Goal: Information Seeking & Learning: Understand process/instructions

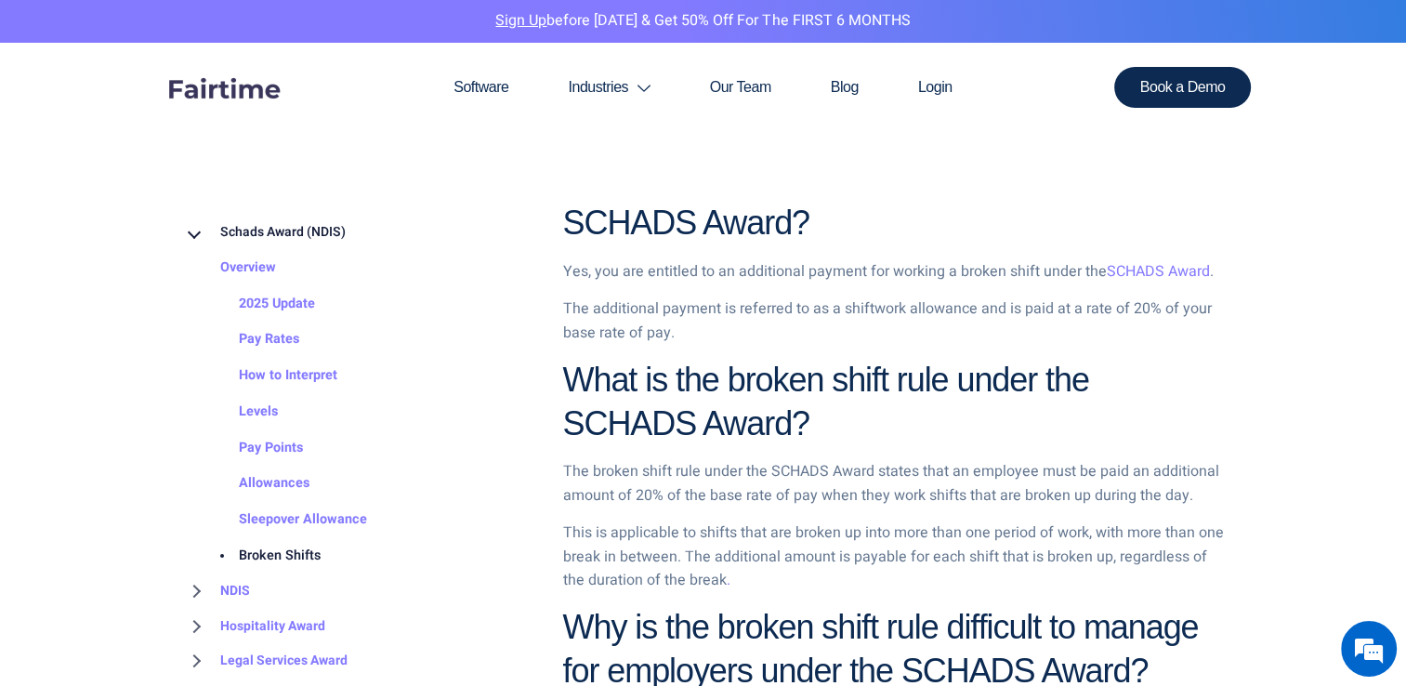
scroll to position [898, 0]
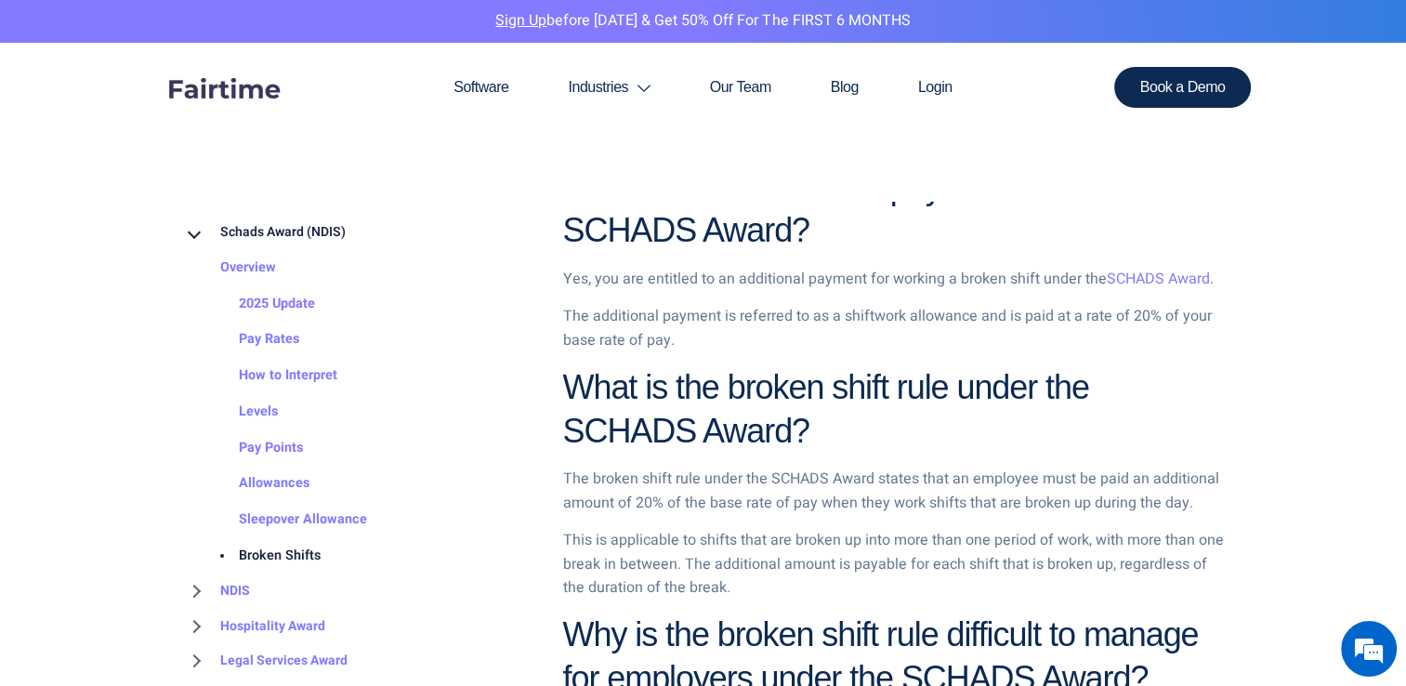
click at [716, 480] on p "The broken shift rule under the SCHADS Award states that an employee must be pa…" at bounding box center [893, 490] width 660 height 47
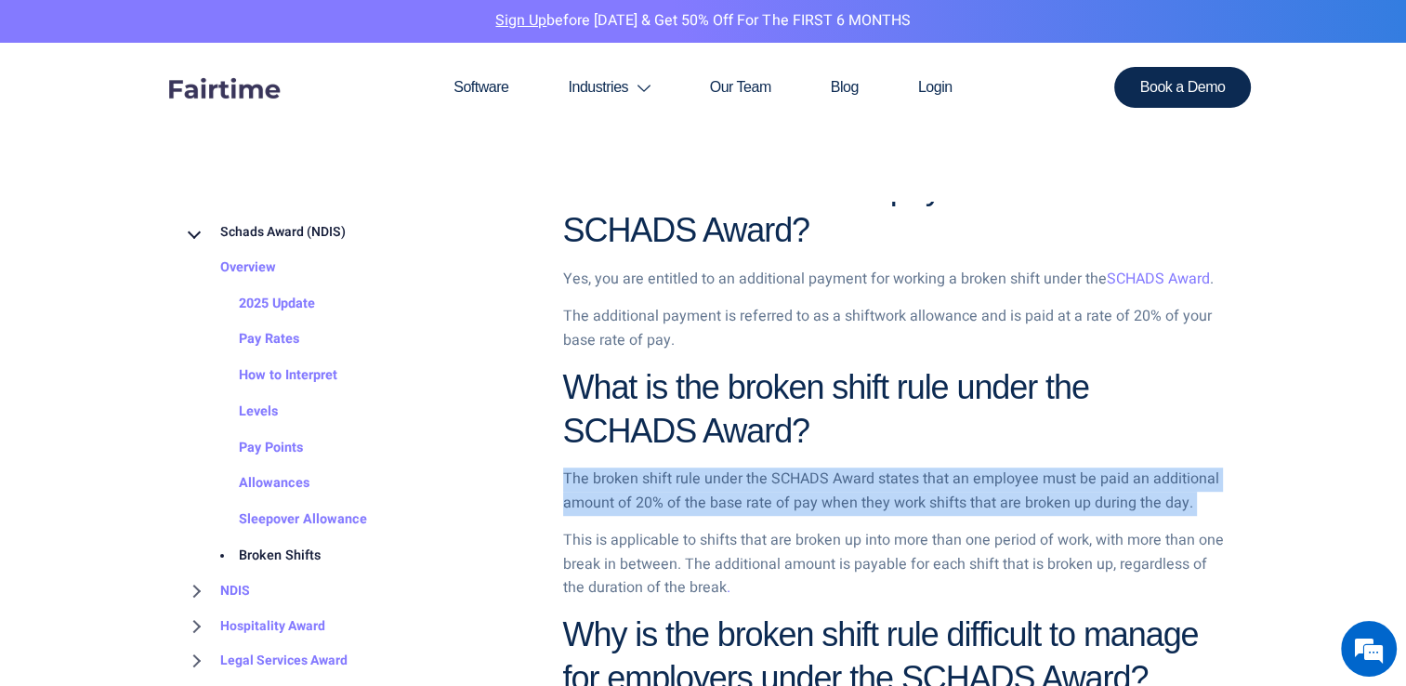
click at [716, 480] on p "The broken shift rule under the SCHADS Award states that an employee must be pa…" at bounding box center [893, 490] width 660 height 47
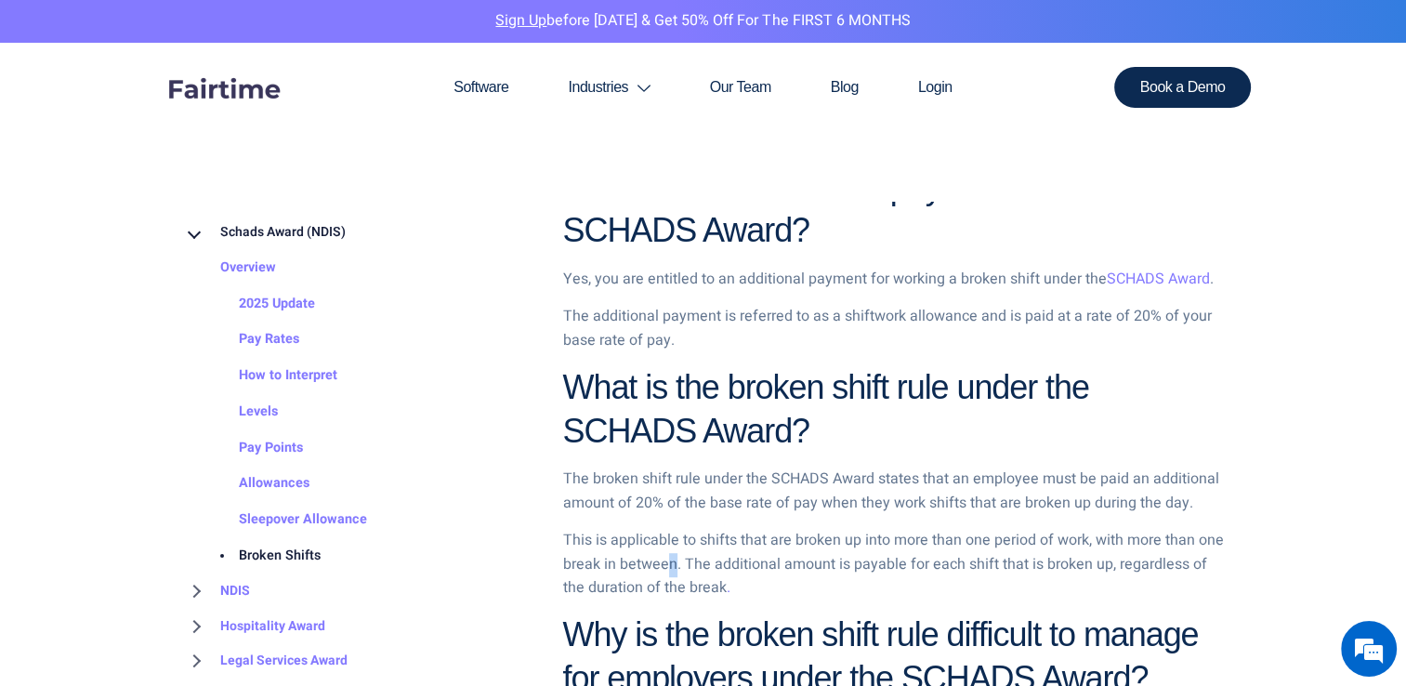
drag, startPoint x: 716, startPoint y: 480, endPoint x: 671, endPoint y: 554, distance: 86.4
click at [671, 554] on p "This is applicable to shifts that are broken up into more than one period of wo…" at bounding box center [893, 565] width 660 height 72
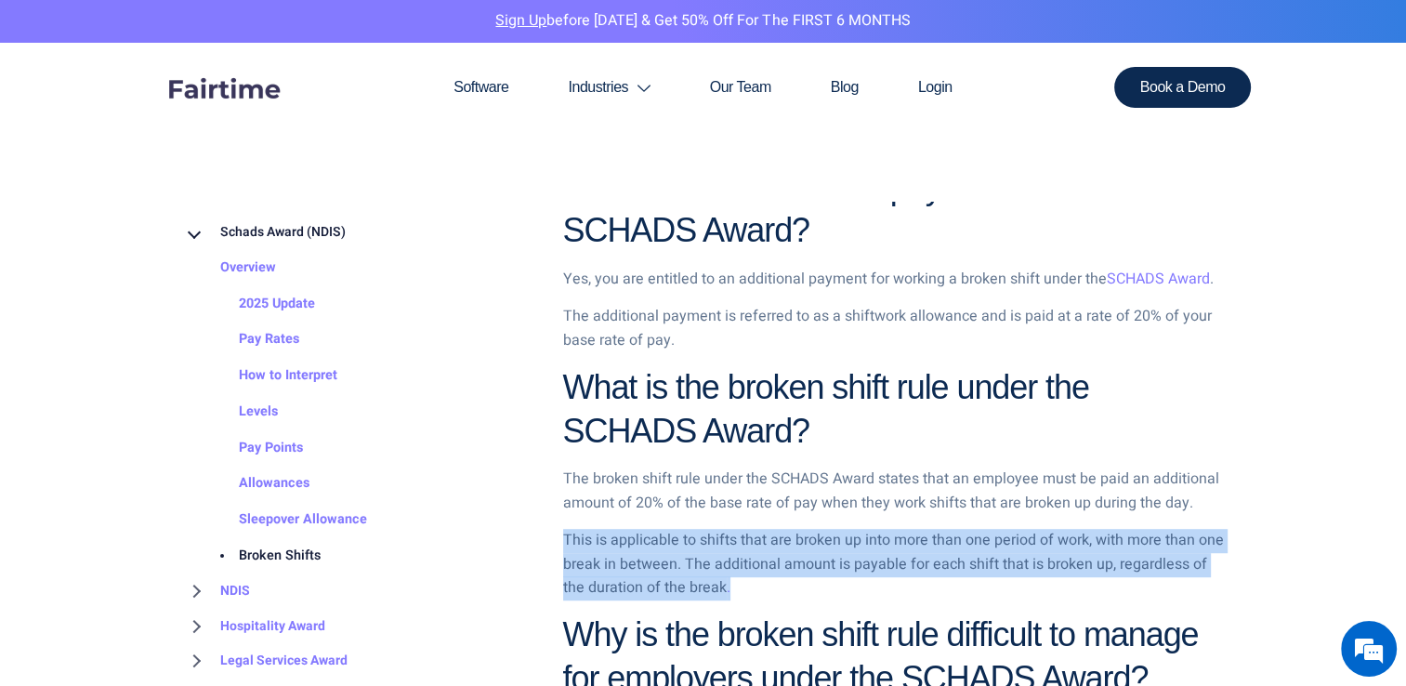
click at [671, 554] on p "This is applicable to shifts that are broken up into more than one period of wo…" at bounding box center [893, 565] width 660 height 72
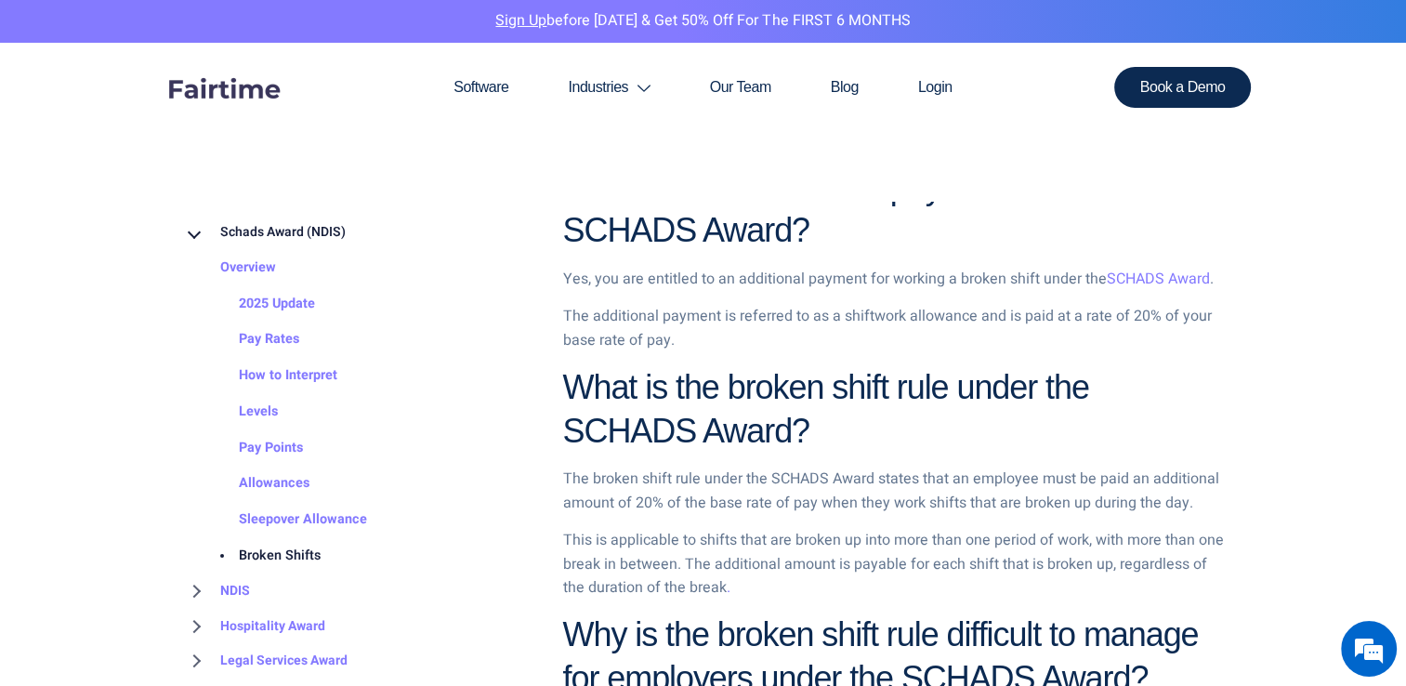
drag, startPoint x: 671, startPoint y: 554, endPoint x: 654, endPoint y: 502, distance: 54.6
click at [654, 502] on p "The broken shift rule under the SCHADS Award states that an employee must be pa…" at bounding box center [893, 490] width 660 height 47
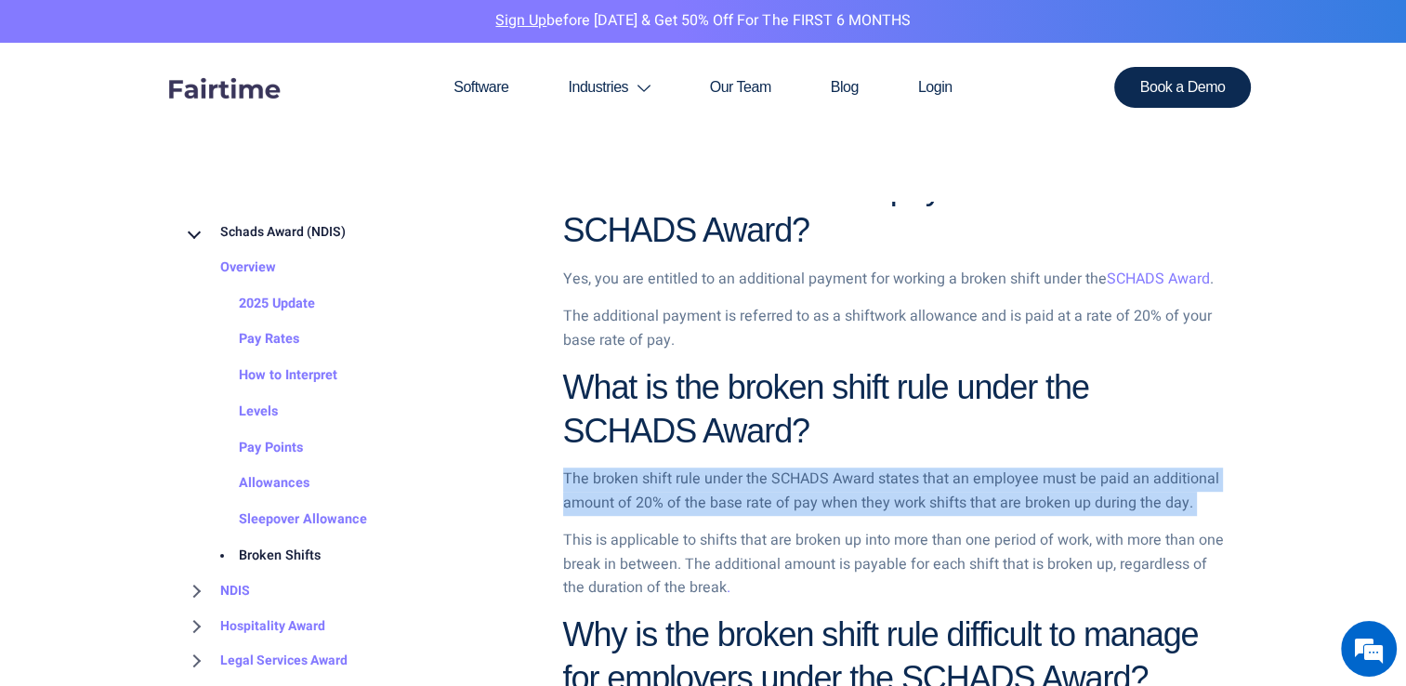
click at [654, 502] on p "The broken shift rule under the SCHADS Award states that an employee must be pa…" at bounding box center [893, 490] width 660 height 47
drag, startPoint x: 654, startPoint y: 502, endPoint x: 628, endPoint y: 509, distance: 27.1
click at [628, 509] on p "The broken shift rule under the SCHADS Award states that an employee must be pa…" at bounding box center [893, 490] width 660 height 47
drag, startPoint x: 628, startPoint y: 509, endPoint x: 731, endPoint y: 510, distance: 103.1
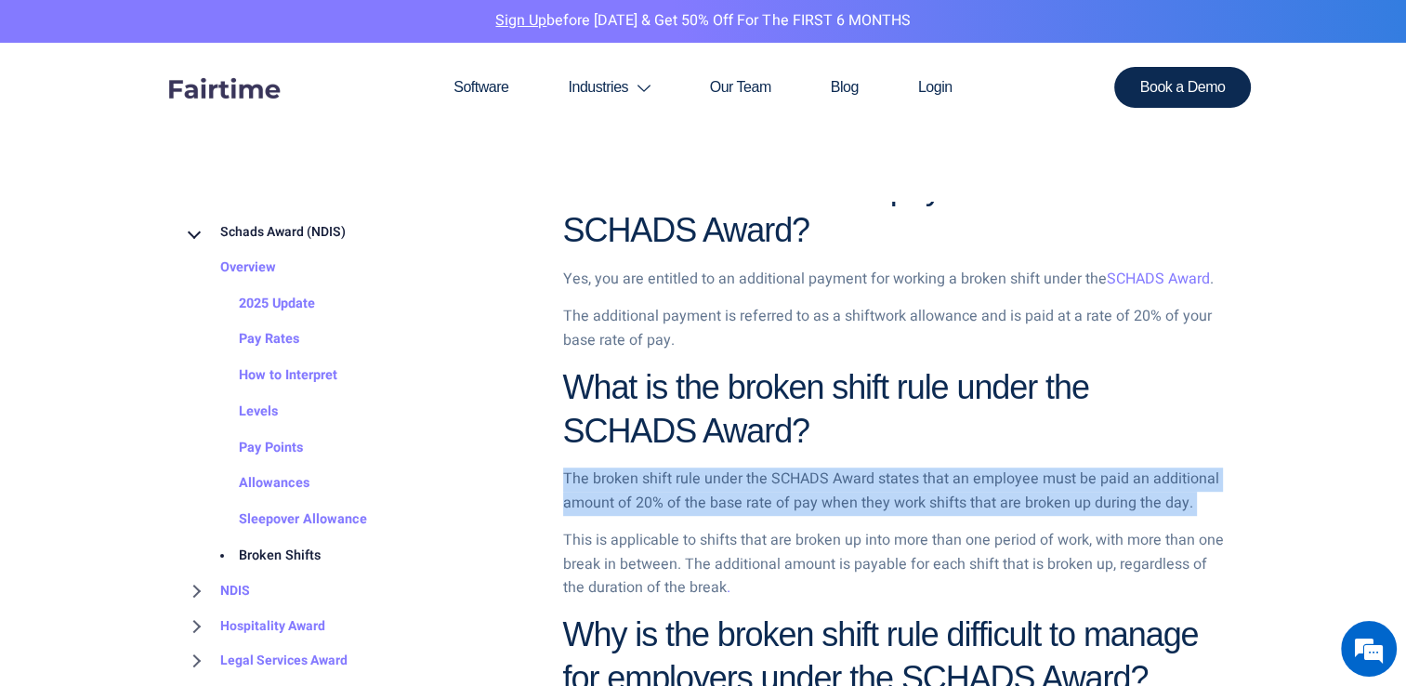
click at [731, 510] on p "The broken shift rule under the SCHADS Award states that an employee must be pa…" at bounding box center [893, 490] width 660 height 47
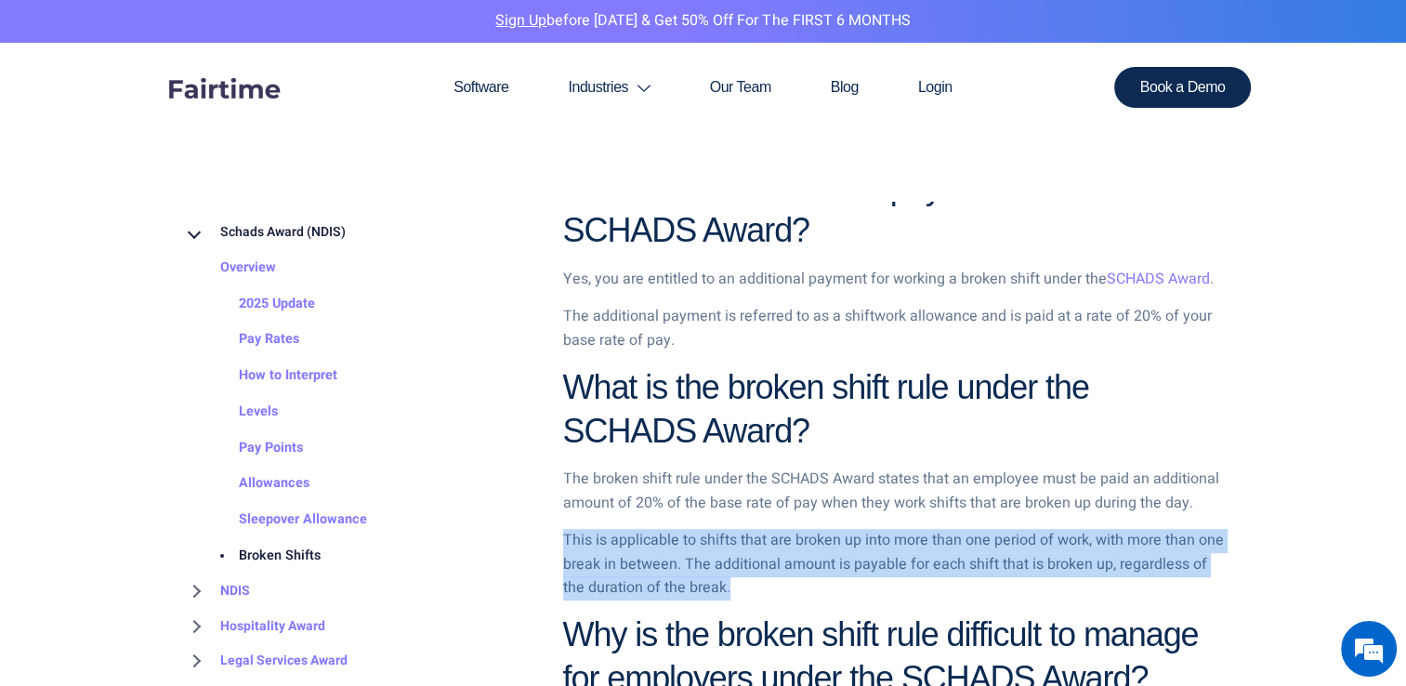
drag, startPoint x: 698, startPoint y: 522, endPoint x: 660, endPoint y: 552, distance: 48.3
click at [660, 552] on p "This is applicable to shifts that are broken up into more than one period of wo…" at bounding box center [893, 565] width 660 height 72
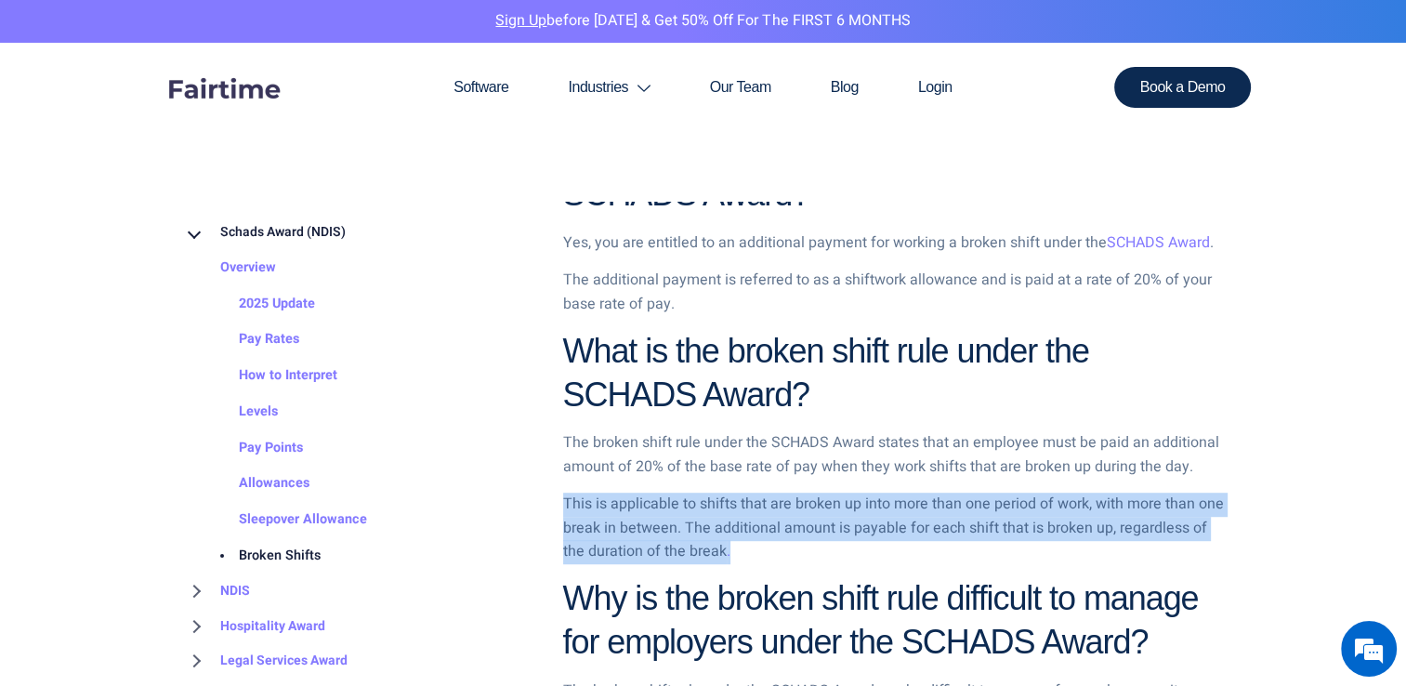
scroll to position [935, 0]
